Goal: Transaction & Acquisition: Download file/media

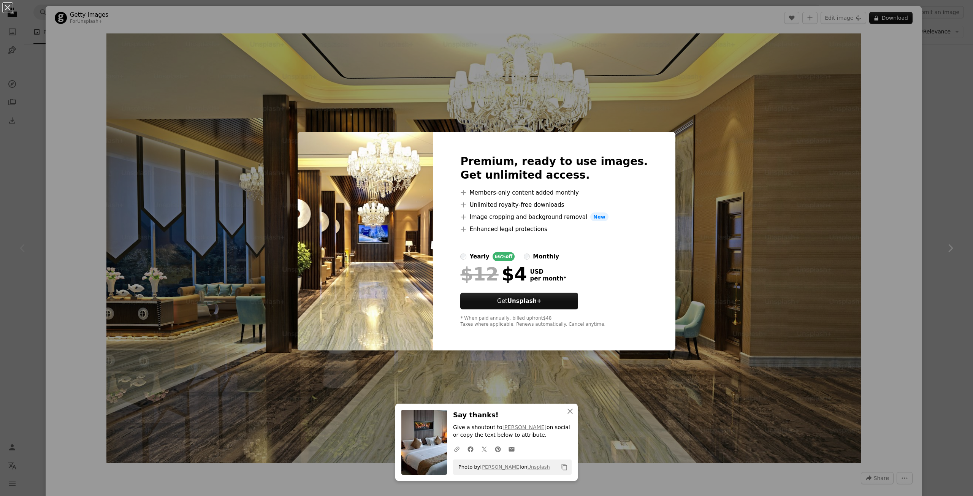
click at [798, 78] on div "An X shape Premium, ready to use images. Get unlimited access. A plus sign Memb…" at bounding box center [486, 248] width 973 height 496
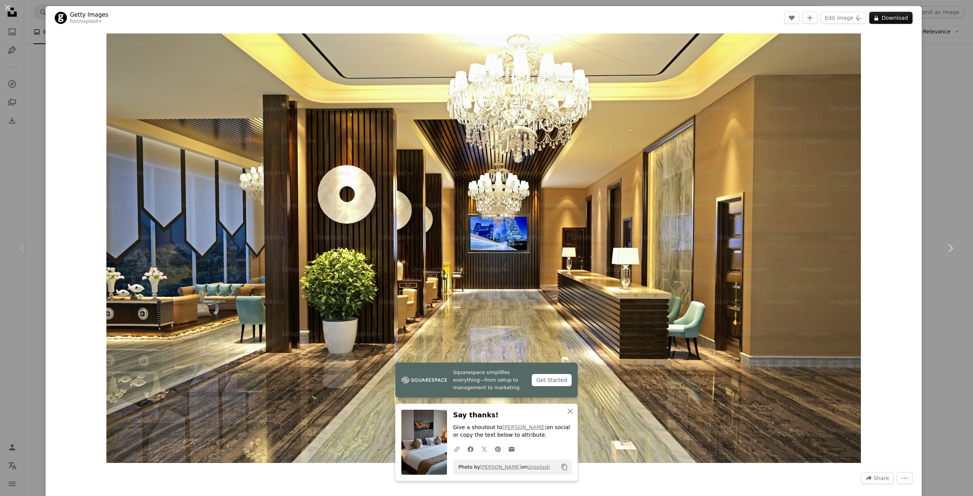
click at [928, 40] on div "An X shape Chevron left Chevron right Getty Images For Unsplash+ A heart A plus…" at bounding box center [486, 248] width 973 height 496
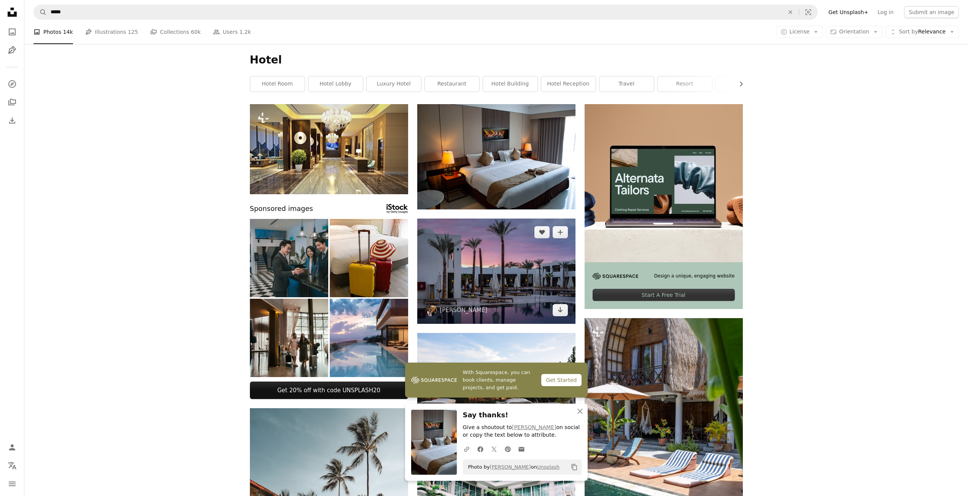
click at [523, 270] on img at bounding box center [496, 271] width 158 height 105
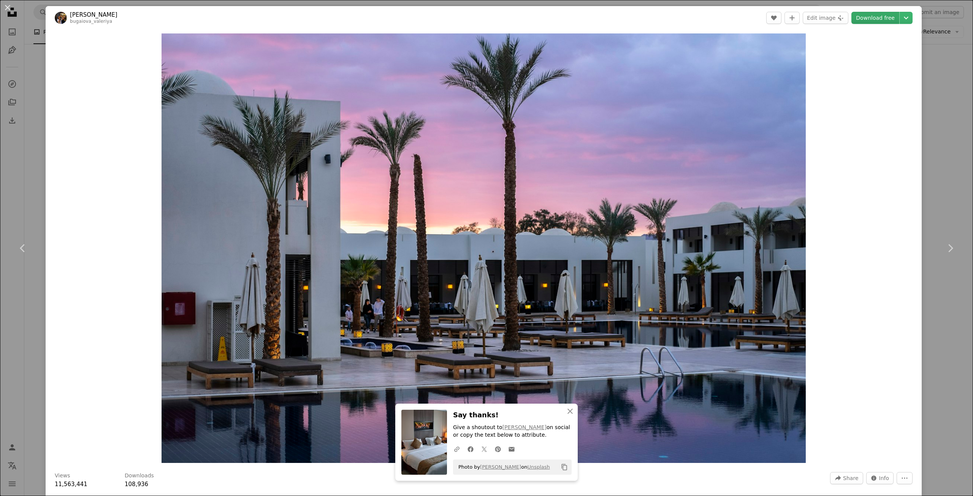
click at [861, 17] on link "Download free" at bounding box center [876, 18] width 48 height 12
